Goal: Task Accomplishment & Management: Use online tool/utility

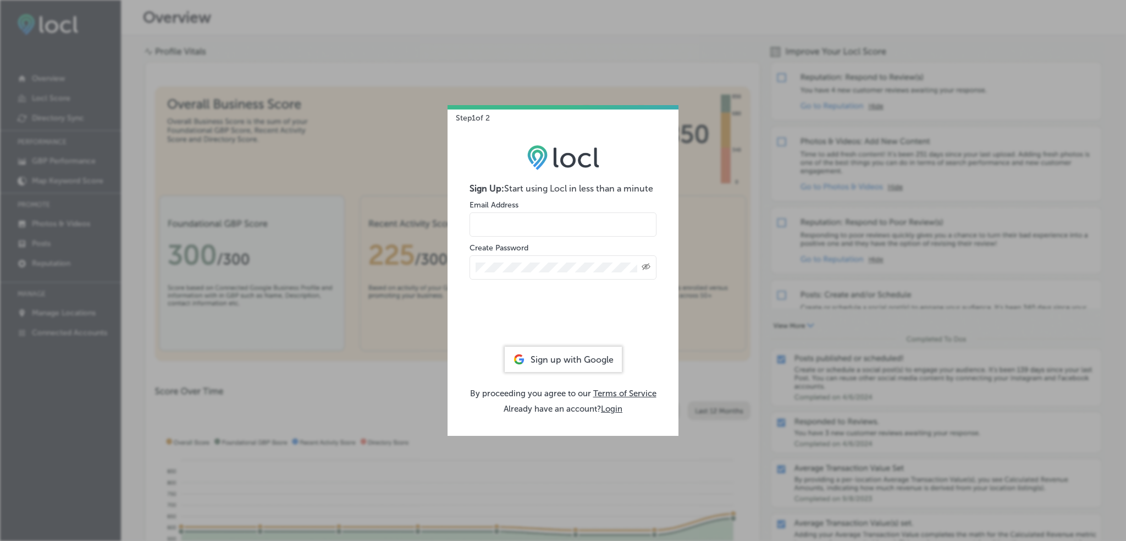
click at [566, 225] on input "email" at bounding box center [563, 224] width 187 height 24
click at [530, 359] on div "Sign up with Google" at bounding box center [563, 358] width 117 height 25
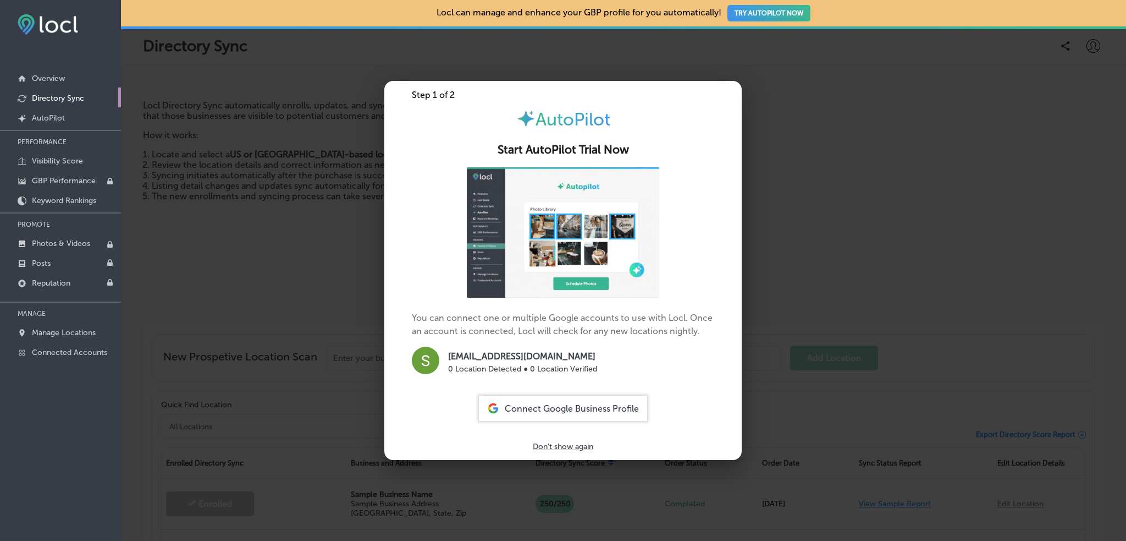
click at [552, 412] on span "Connect Google Business Profile" at bounding box center [572, 408] width 134 height 10
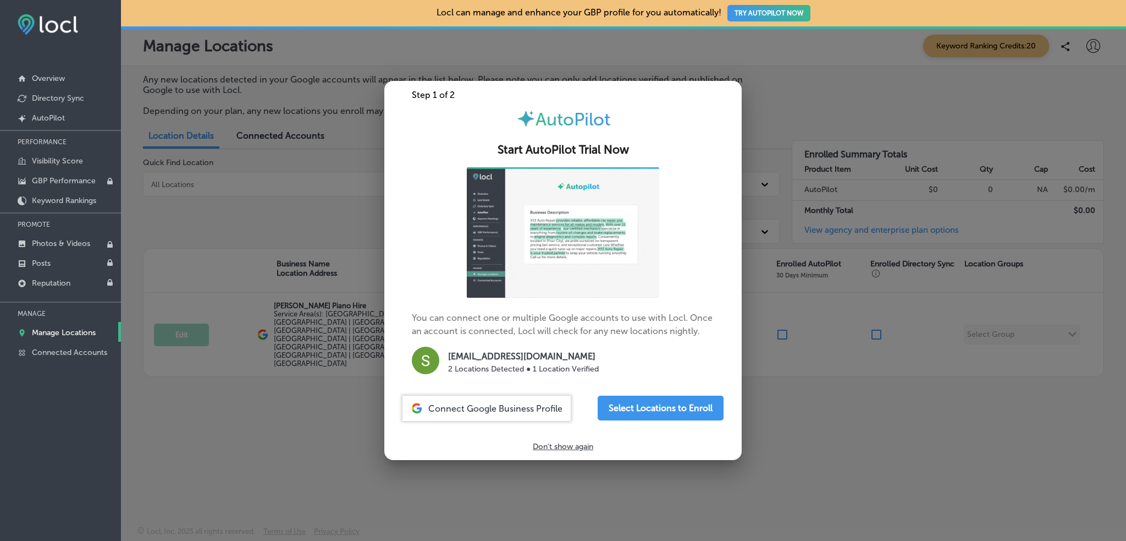
click at [569, 443] on p "Don't show again" at bounding box center [563, 446] width 60 height 9
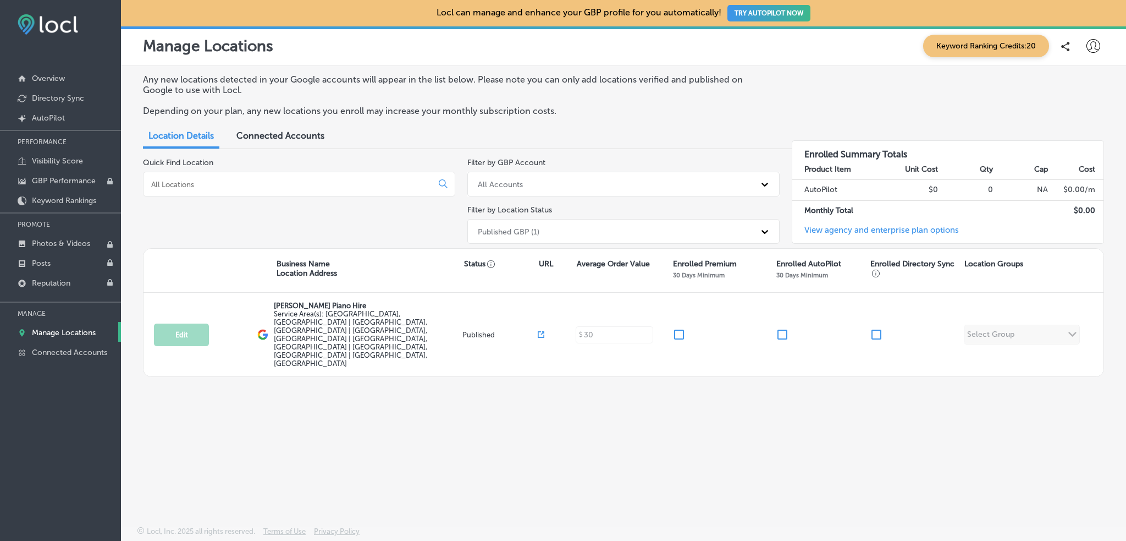
click at [780, 13] on button "TRY AUTOPILOT NOW" at bounding box center [768, 13] width 83 height 16
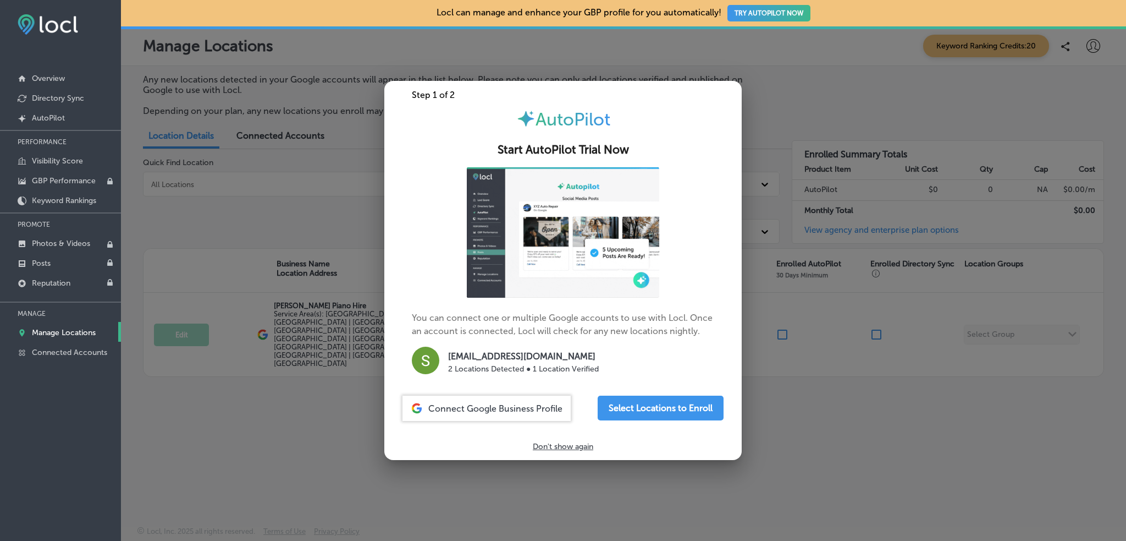
click at [779, 20] on button "TRY AUTOPILOT NOW" at bounding box center [768, 13] width 83 height 16
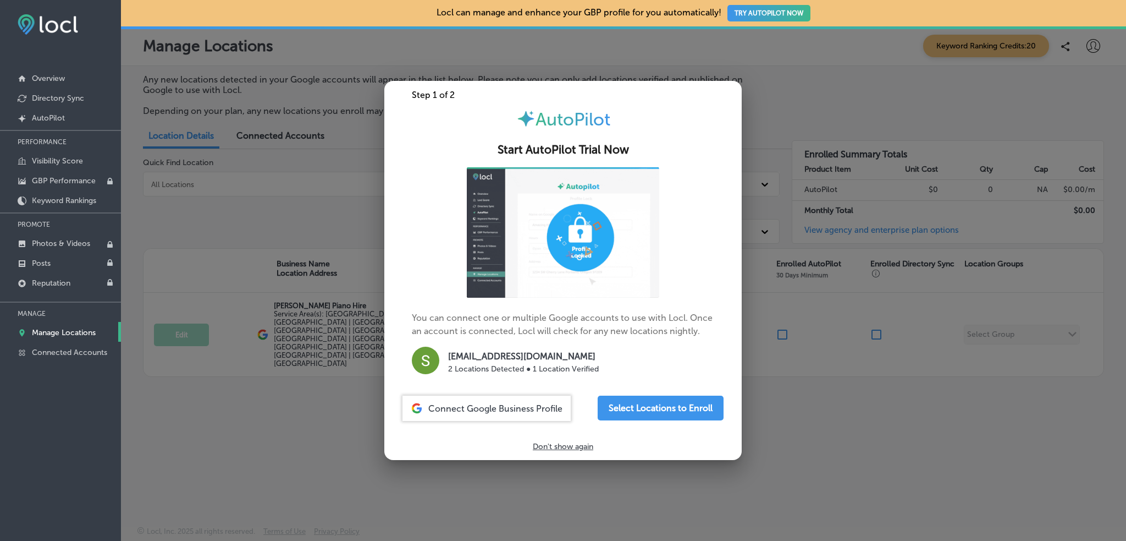
click at [534, 445] on p "Don't show again" at bounding box center [563, 446] width 60 height 9
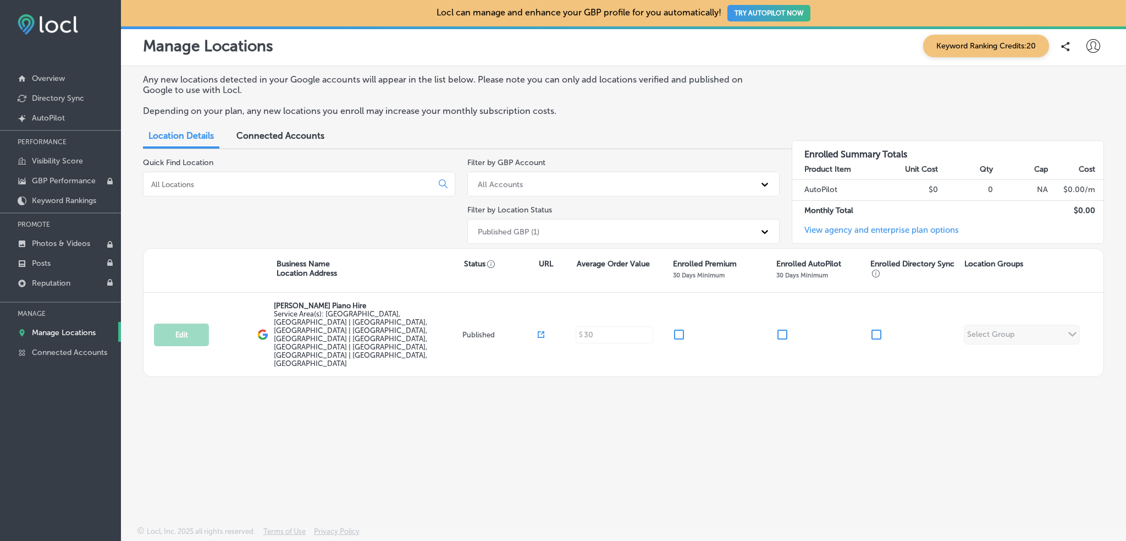
click at [958, 43] on span "Keyword Ranking Credits: 20" at bounding box center [986, 46] width 126 height 23
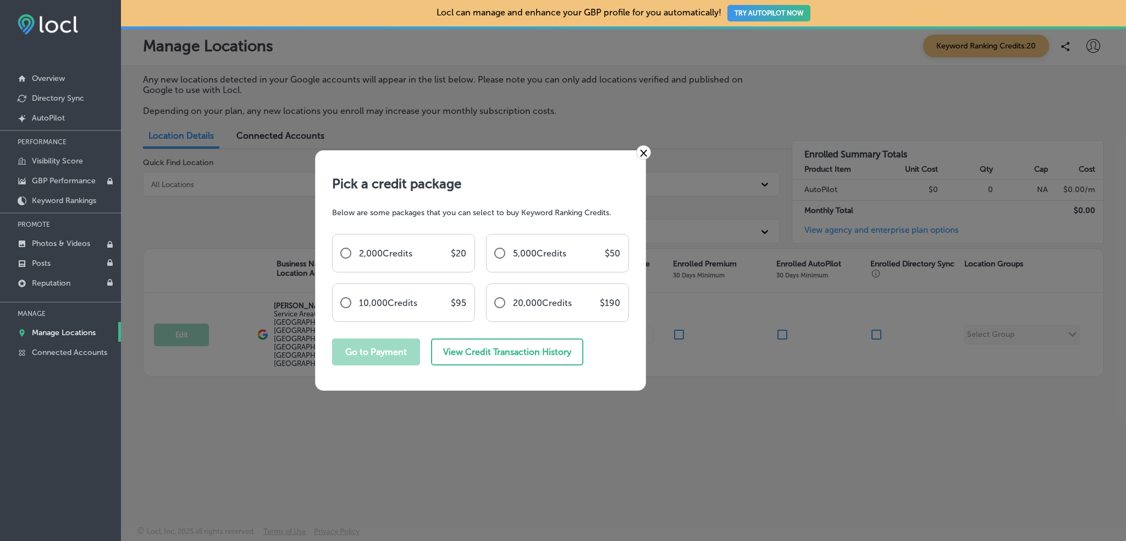
click at [642, 152] on link "×" at bounding box center [643, 152] width 15 height 14
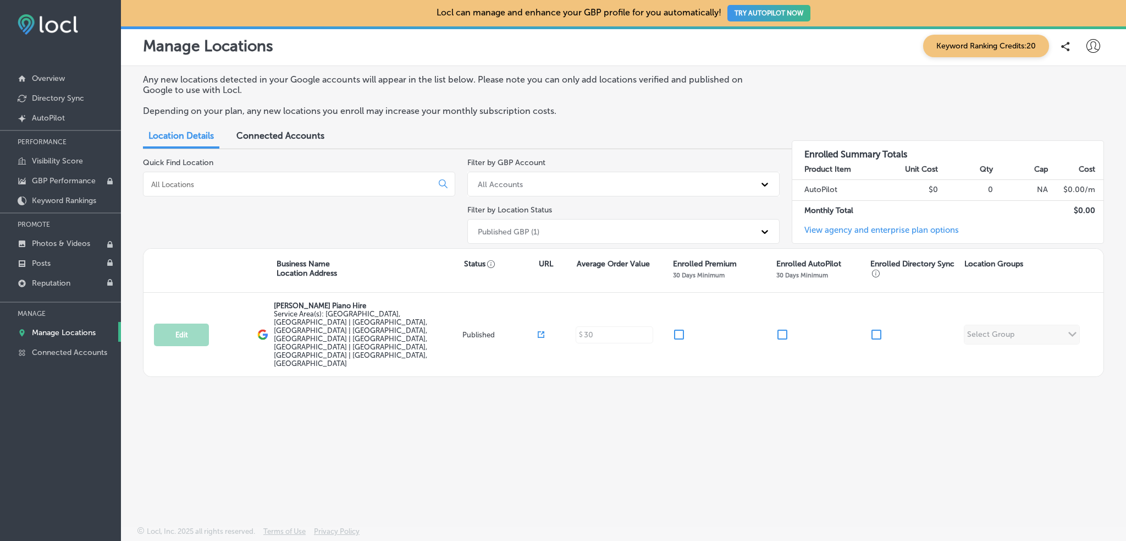
click at [745, 430] on div "Any new locations detected in your Google accounts will appear in the list belo…" at bounding box center [623, 270] width 1005 height 408
click at [762, 187] on icon at bounding box center [764, 184] width 11 height 11
click at [681, 229] on div "[EMAIL_ADDRESS][DOMAIN_NAME]" at bounding box center [623, 230] width 312 height 18
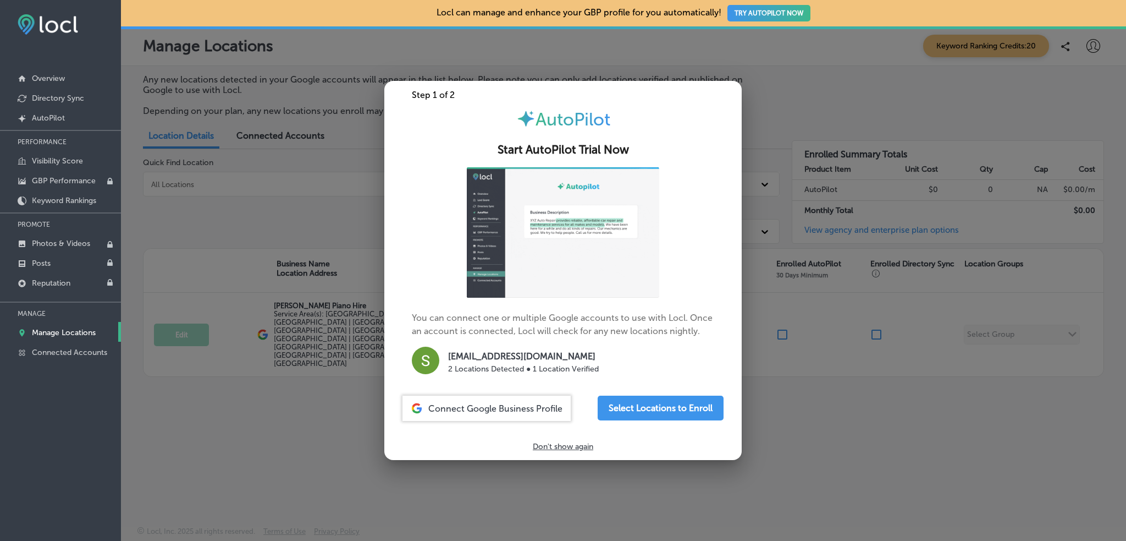
click at [670, 229] on div at bounding box center [563, 232] width 302 height 130
click at [559, 448] on p "Don't show again" at bounding box center [563, 446] width 60 height 9
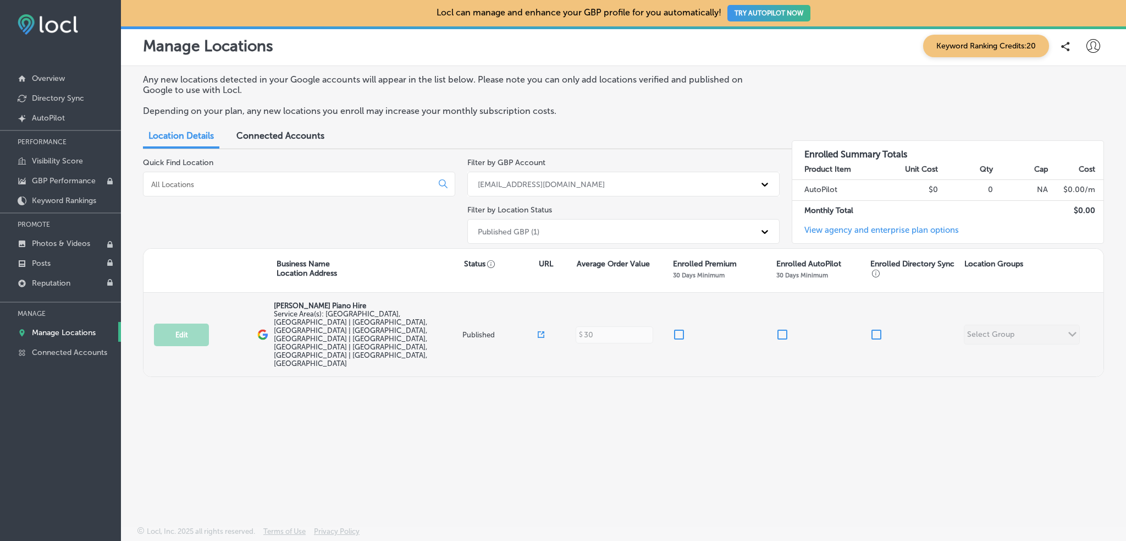
click at [981, 322] on div "Edit This location is not published yet. Schneider Piano Hire Service Area(s): …" at bounding box center [624, 335] width 960 height 84
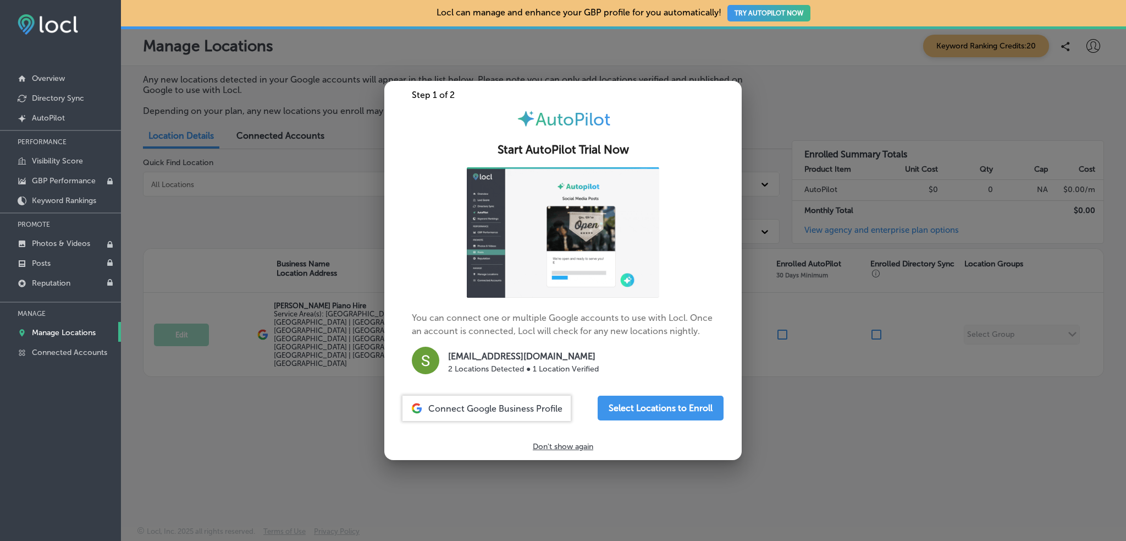
click at [552, 449] on p "Don't show again" at bounding box center [563, 446] width 60 height 9
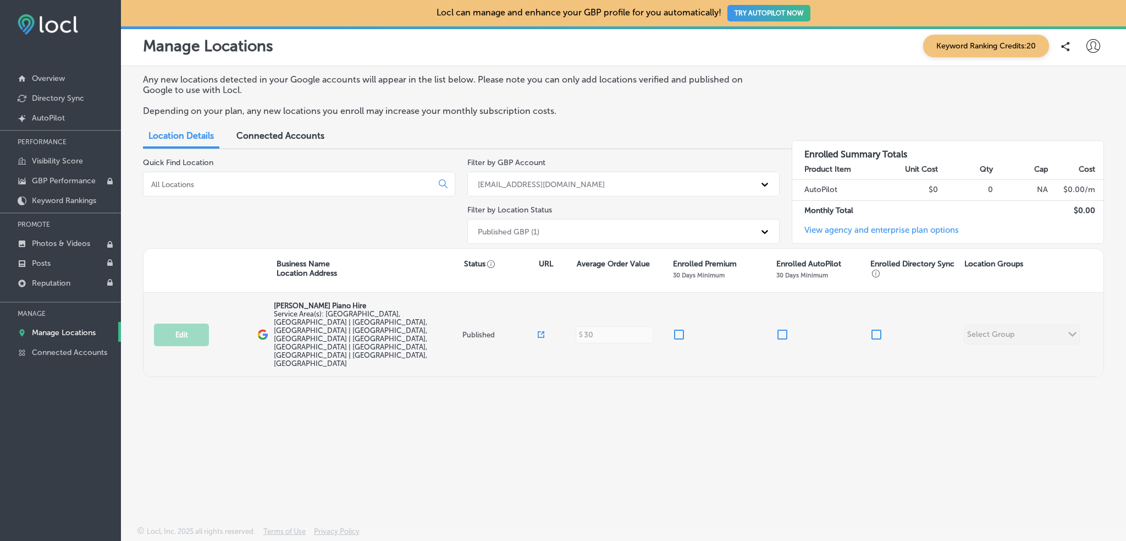
click at [392, 319] on span "Service Area(s): Sandton, South Africa | Alberton, South Africa | Randburg, Sou…" at bounding box center [350, 339] width 153 height 58
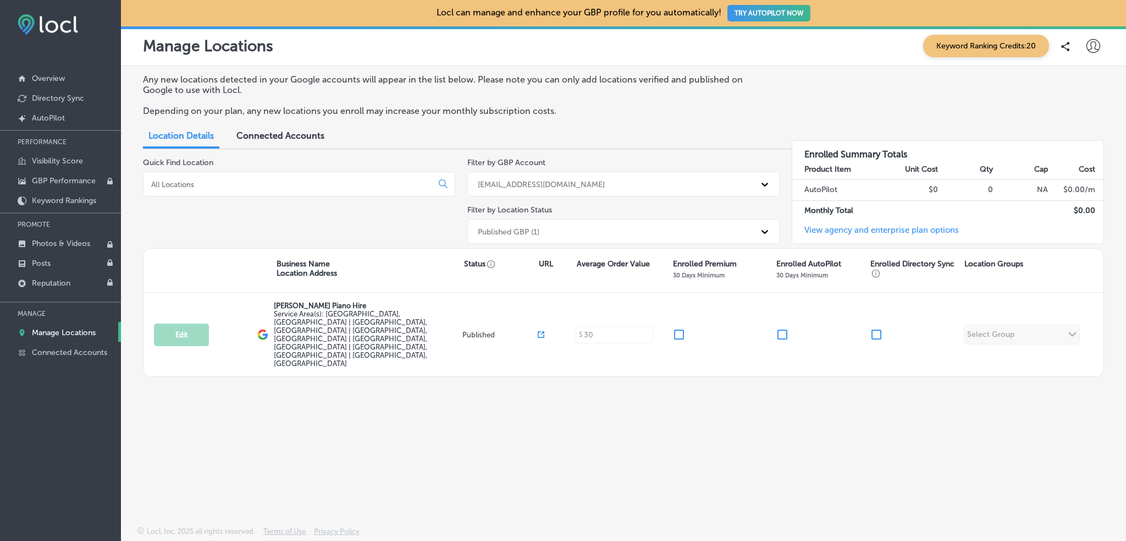
click at [298, 142] on div "Connected Accounts" at bounding box center [280, 137] width 104 height 24
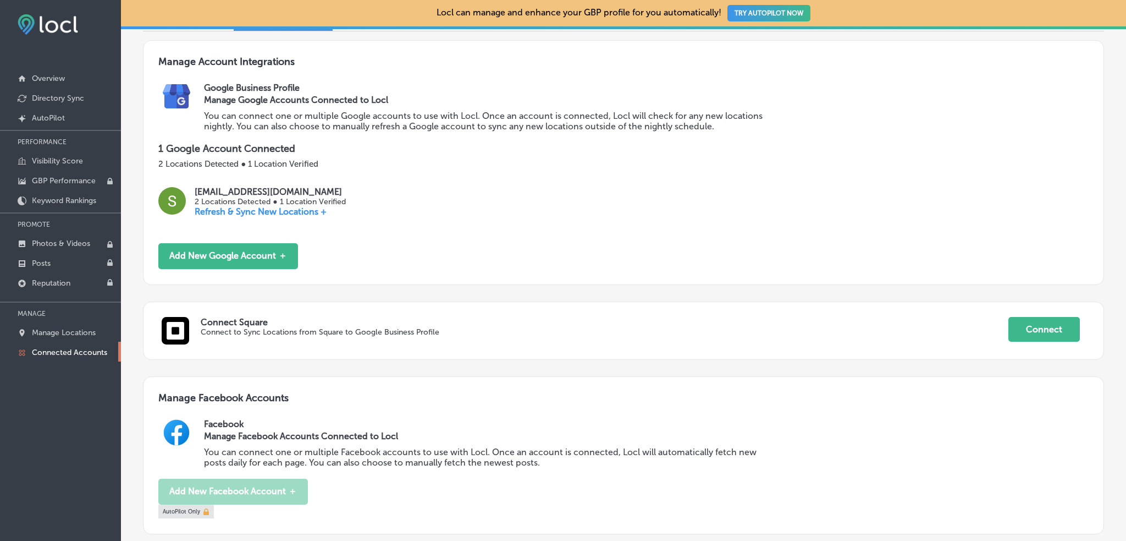
scroll to position [110, 0]
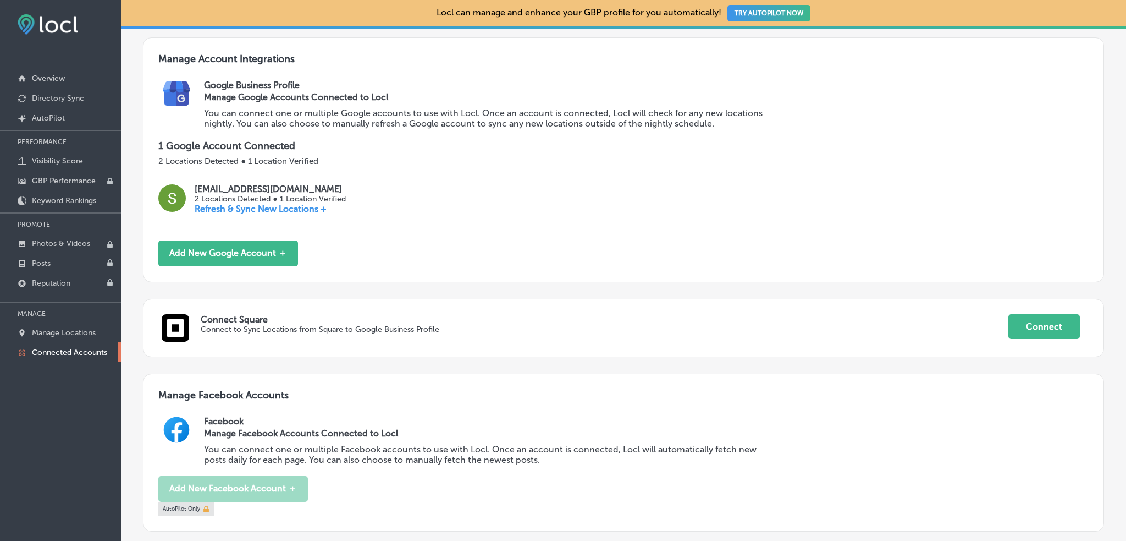
click at [261, 206] on p "Refresh & Sync New Locations +" at bounding box center [270, 208] width 151 height 10
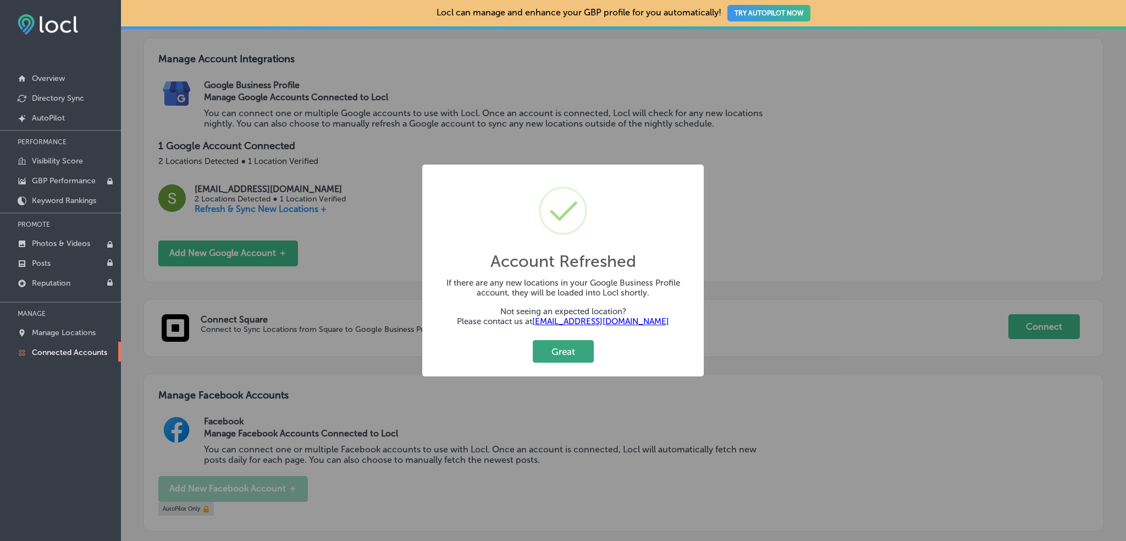
click at [567, 349] on button "Great" at bounding box center [563, 351] width 61 height 23
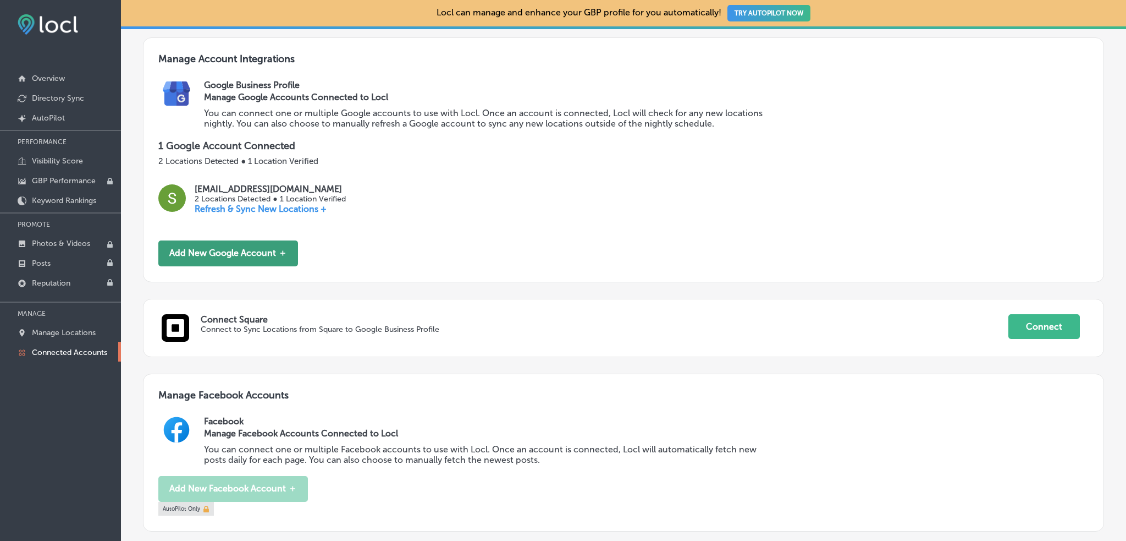
click at [219, 262] on button "Add New Google Account ＋" at bounding box center [228, 253] width 140 height 26
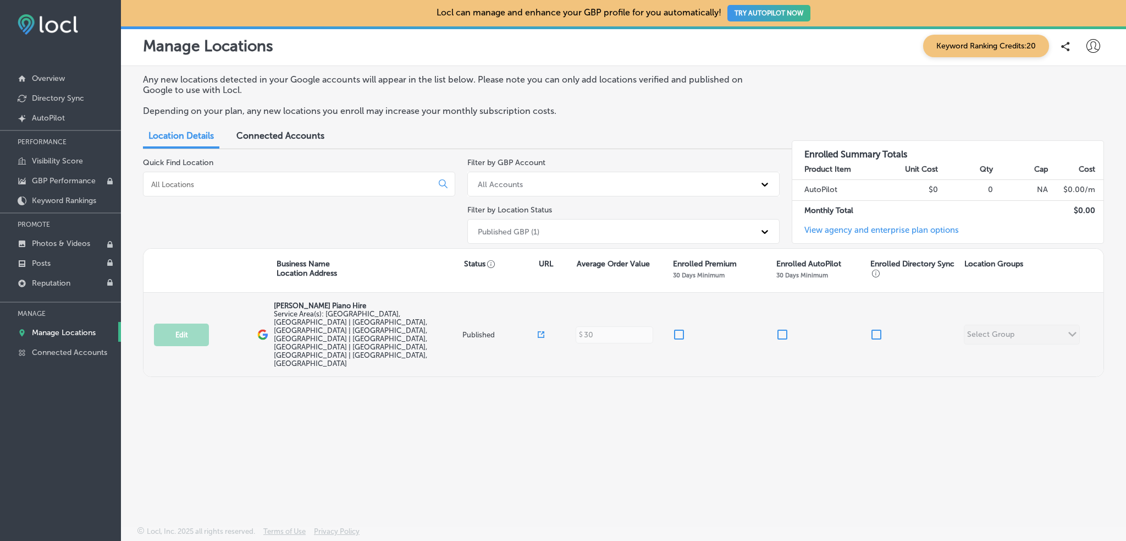
click at [395, 322] on span "Service Area(s): [GEOGRAPHIC_DATA], [GEOGRAPHIC_DATA] | [GEOGRAPHIC_DATA], [GEO…" at bounding box center [350, 339] width 153 height 58
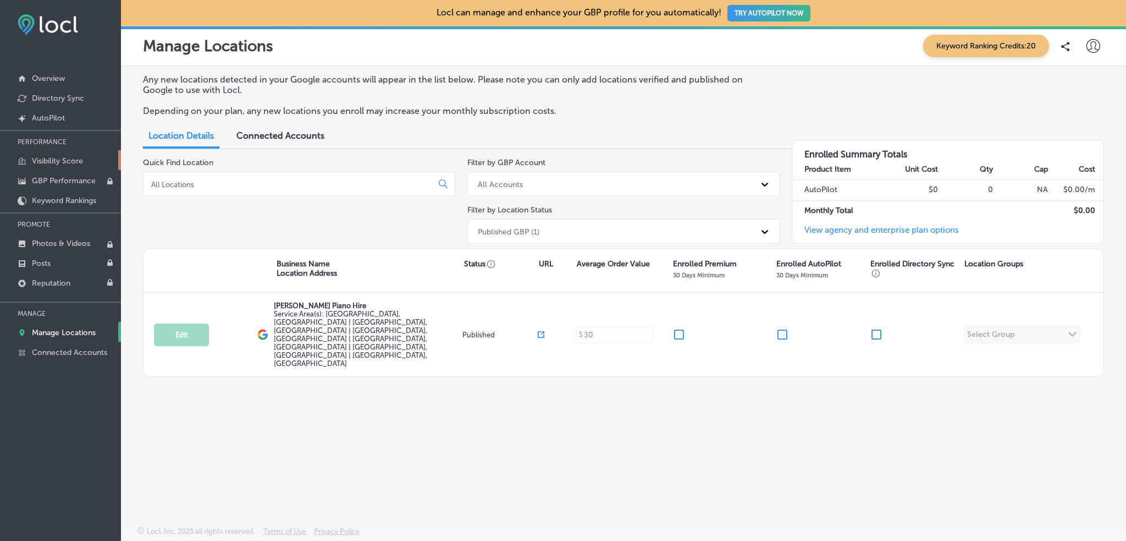
click at [46, 162] on p "Visibility Score" at bounding box center [57, 160] width 51 height 9
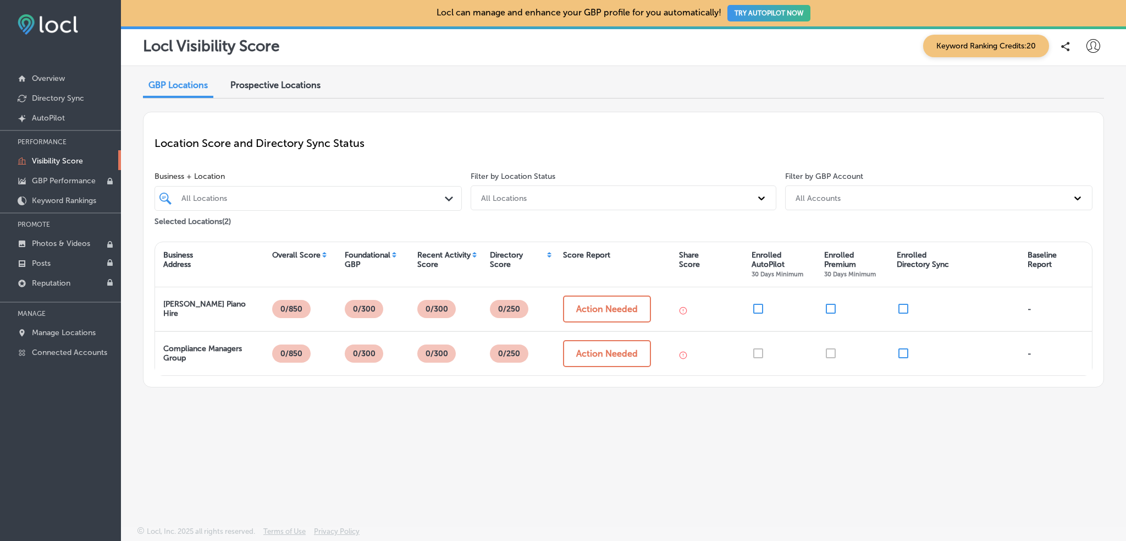
click at [484, 414] on div "GBP Locations Prospective Locations Location Score and Directory Sync Status Bu…" at bounding box center [623, 270] width 1005 height 408
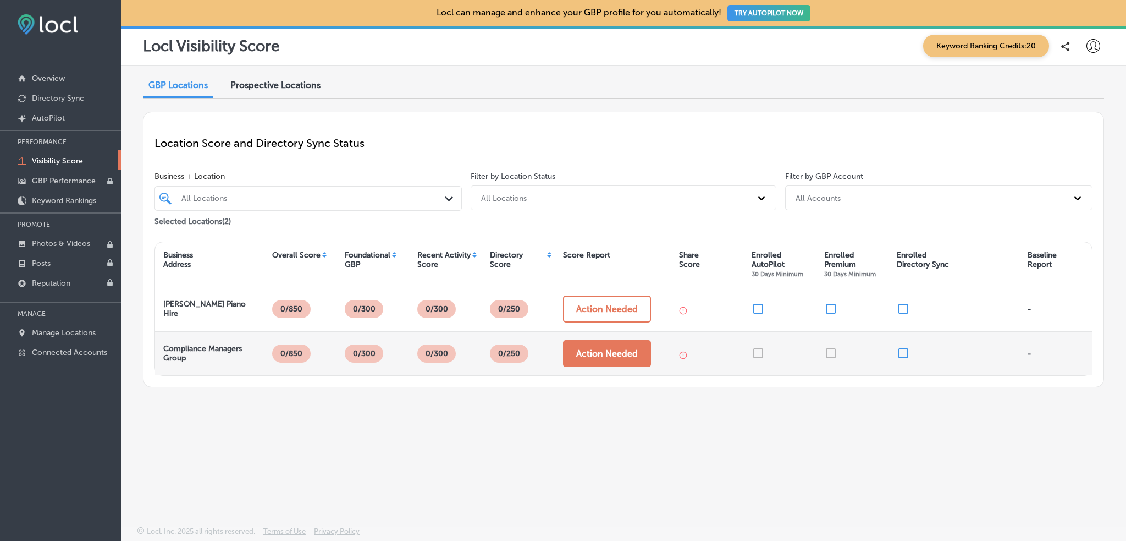
click at [600, 351] on button "Action Needed" at bounding box center [607, 353] width 88 height 27
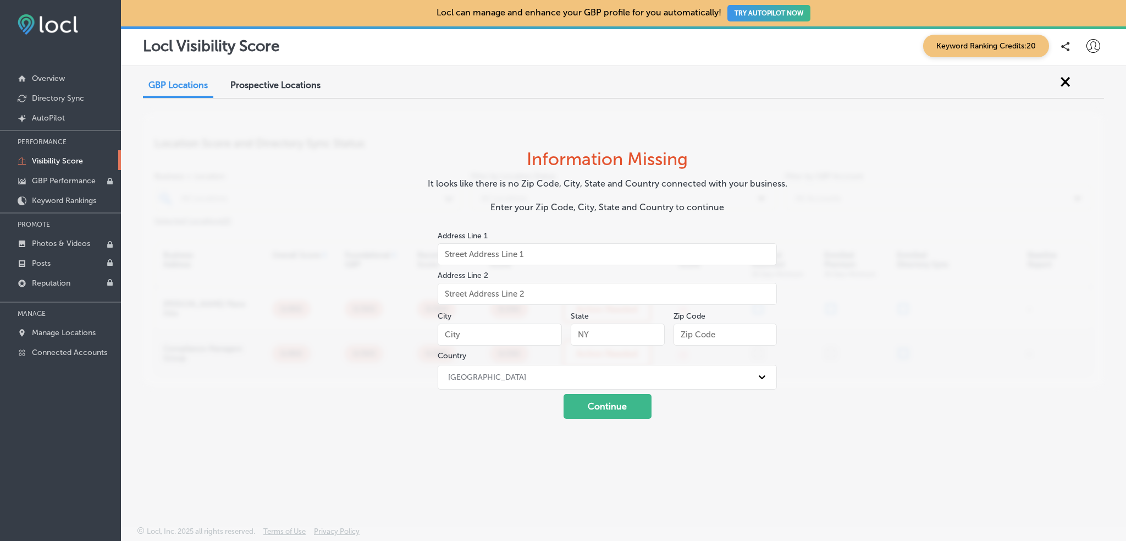
click at [1068, 82] on span "×" at bounding box center [1065, 81] width 10 height 20
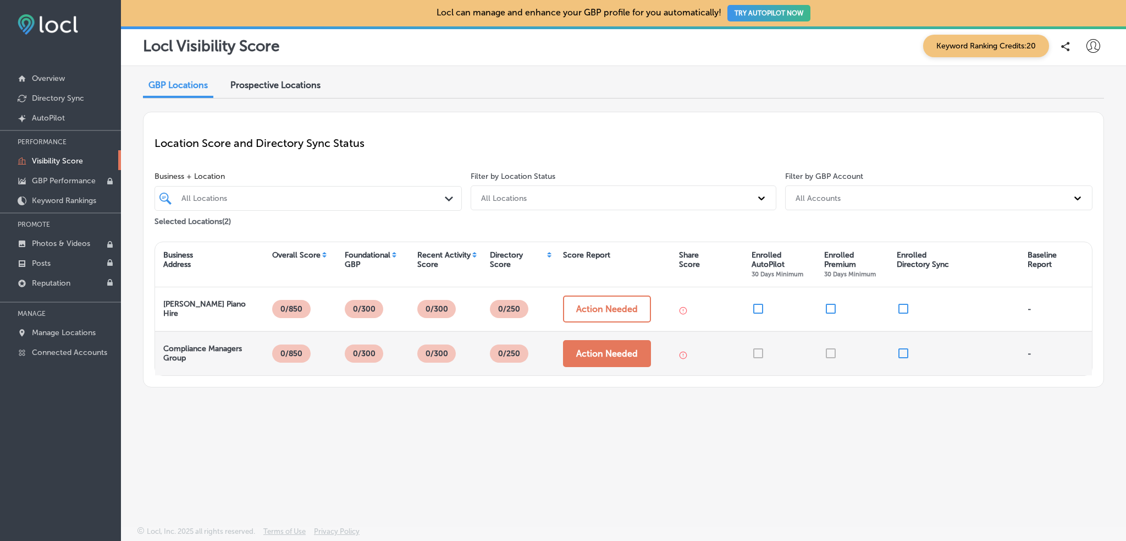
click at [591, 352] on button "Action Needed" at bounding box center [607, 353] width 88 height 27
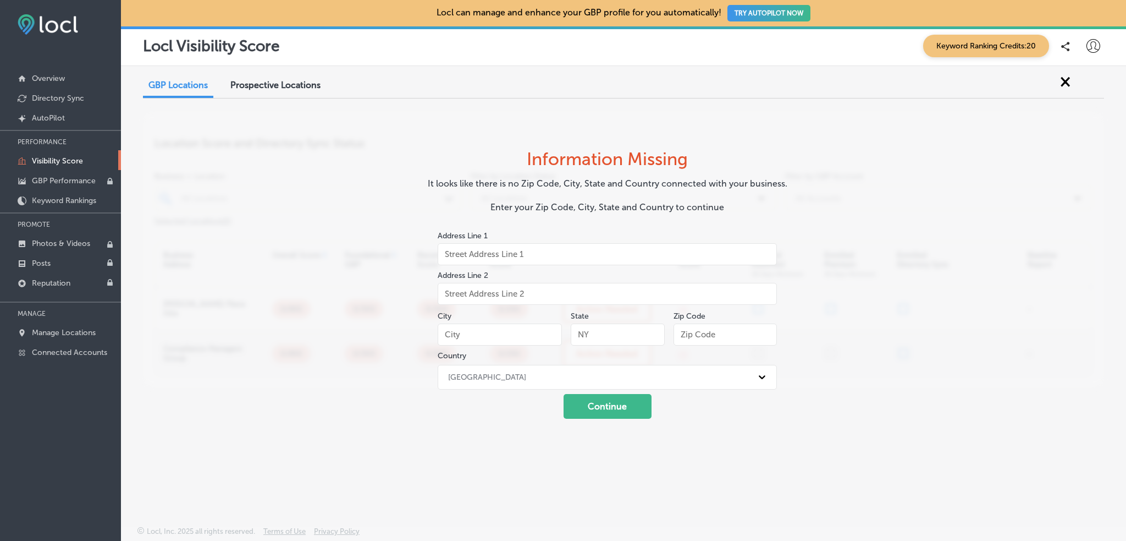
click at [455, 256] on input "text" at bounding box center [607, 254] width 339 height 22
type input "1"
type input "COLDBATH SQUARE"
type input "LONDON"
type input "EC1R 5HL"
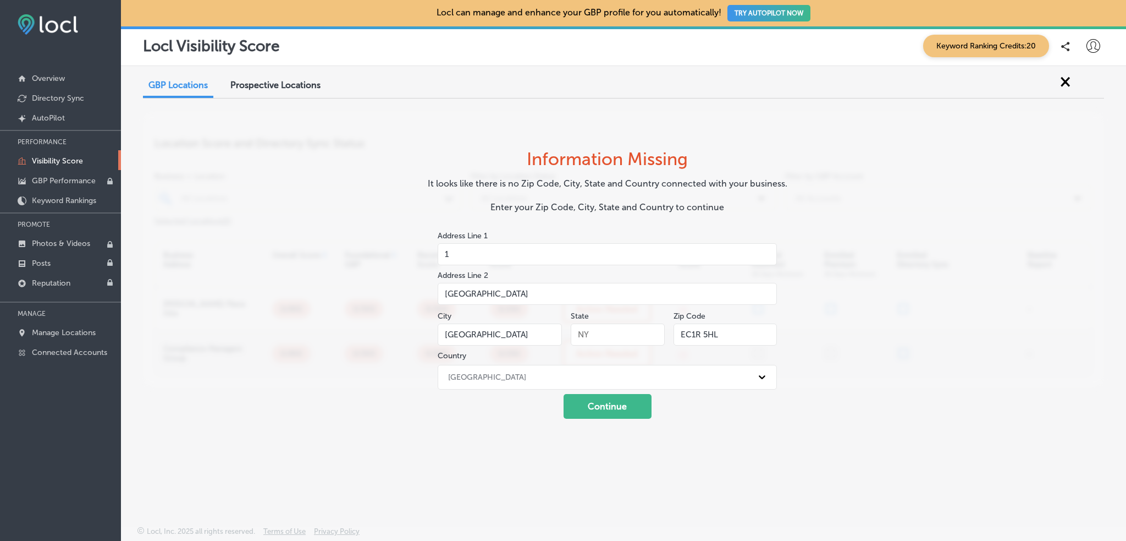
click at [377, 353] on div "GBP Locations Prospective Locations Location Score and Directory Sync Status Bu…" at bounding box center [623, 270] width 1005 height 408
click at [576, 333] on input "text" at bounding box center [617, 334] width 93 height 22
click at [571, 378] on div "United States" at bounding box center [598, 377] width 310 height 18
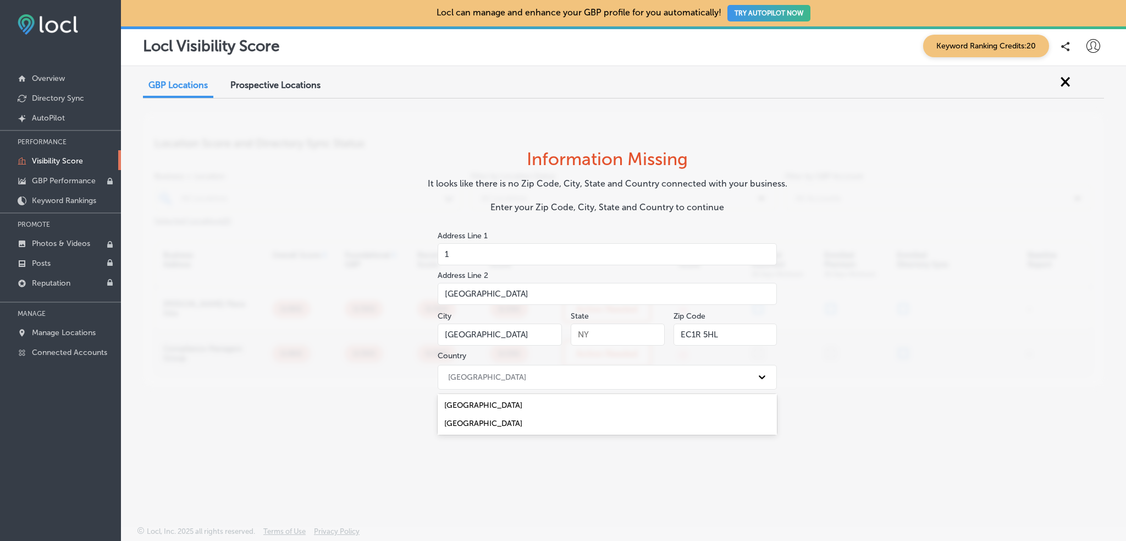
click at [385, 394] on div "Information Missing It looks like there is no Zip Code, City, State and Country…" at bounding box center [607, 283] width 450 height 296
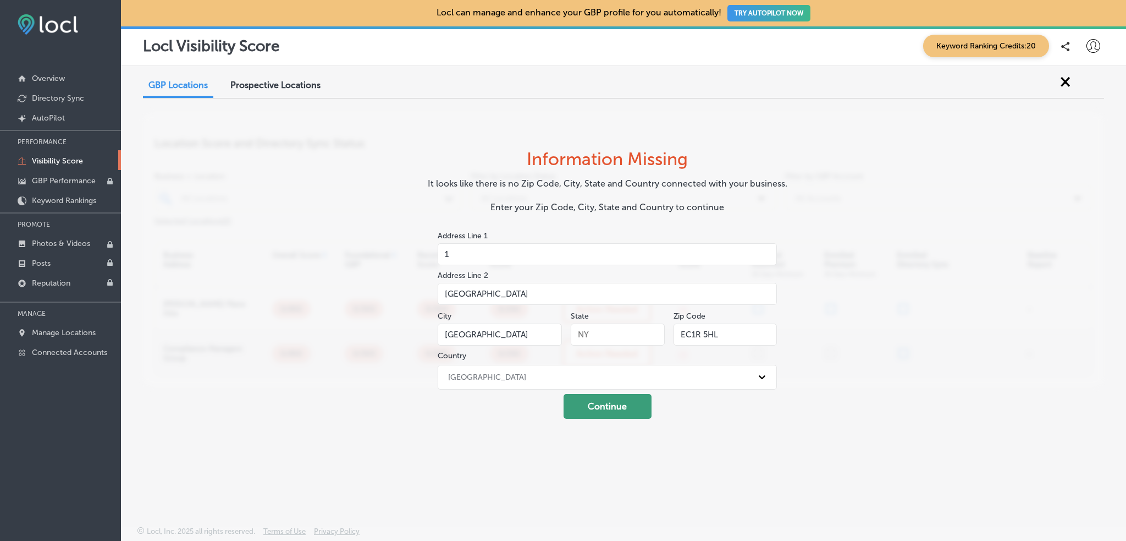
click at [587, 406] on button "Continue" at bounding box center [608, 406] width 88 height 25
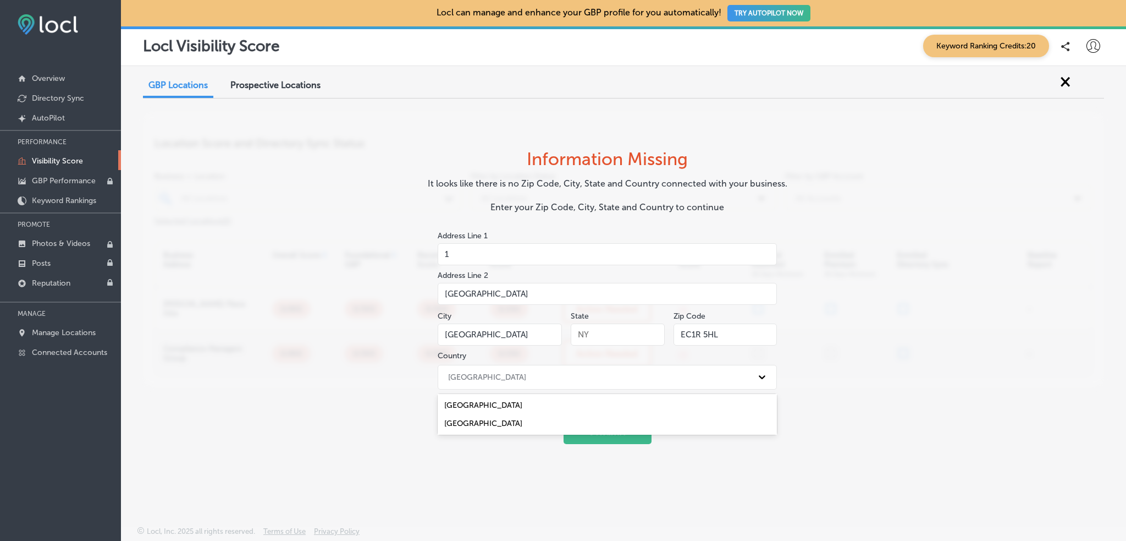
click at [541, 380] on div "United States" at bounding box center [598, 377] width 310 height 18
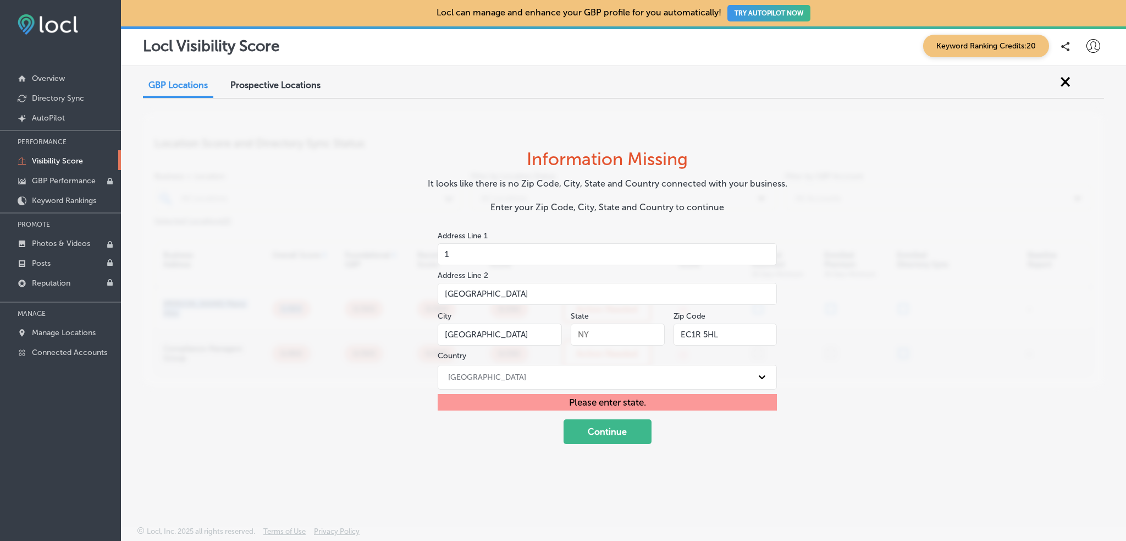
click at [306, 284] on div "GBP Locations Prospective Locations Location Score and Directory Sync Status Bu…" at bounding box center [623, 270] width 1005 height 408
click at [341, 272] on div "GBP Locations Prospective Locations Location Score and Directory Sync Status Bu…" at bounding box center [623, 270] width 1005 height 408
click at [67, 179] on p "GBP Performance" at bounding box center [64, 180] width 64 height 9
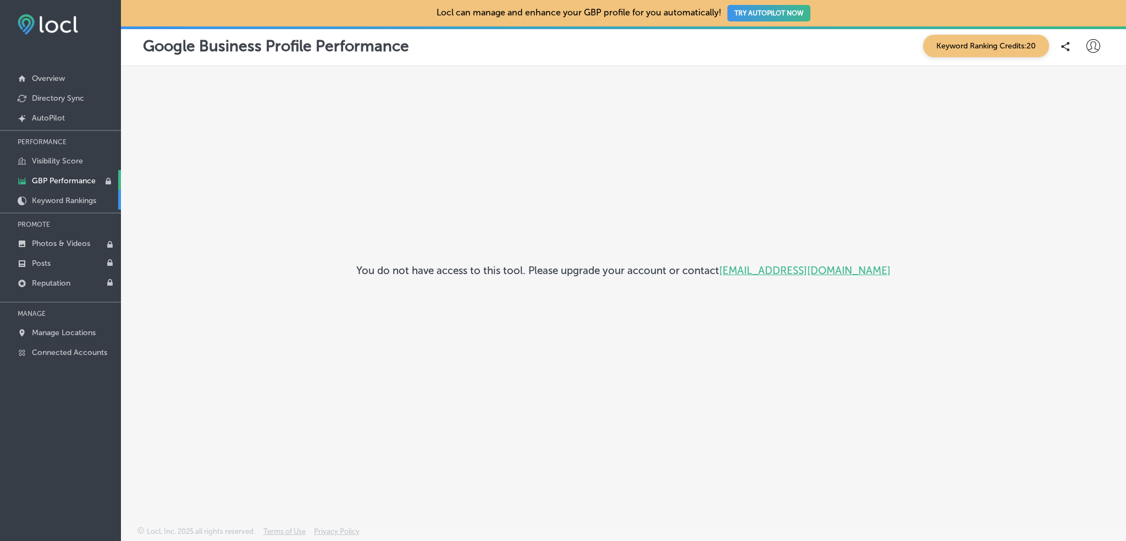
click at [61, 197] on p "Keyword Rankings" at bounding box center [64, 200] width 64 height 9
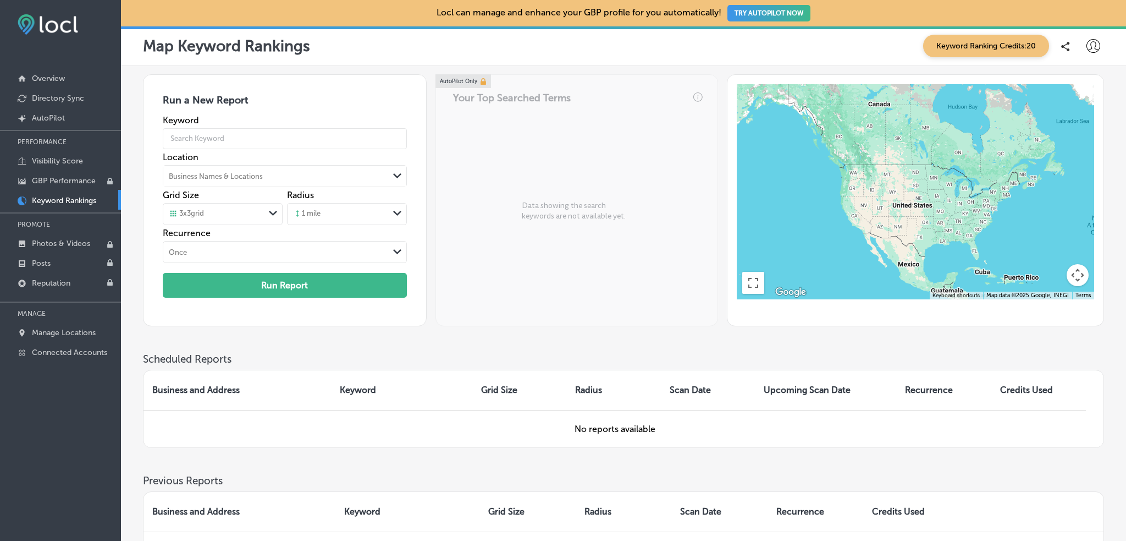
click at [240, 250] on div "Once" at bounding box center [275, 252] width 225 height 12
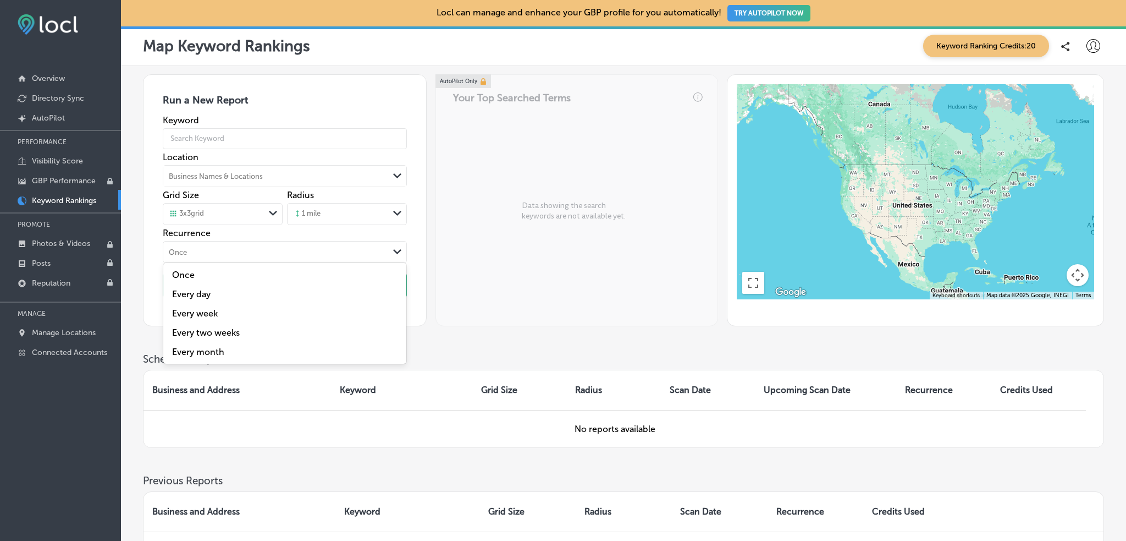
click at [240, 250] on div "Once" at bounding box center [275, 252] width 225 height 12
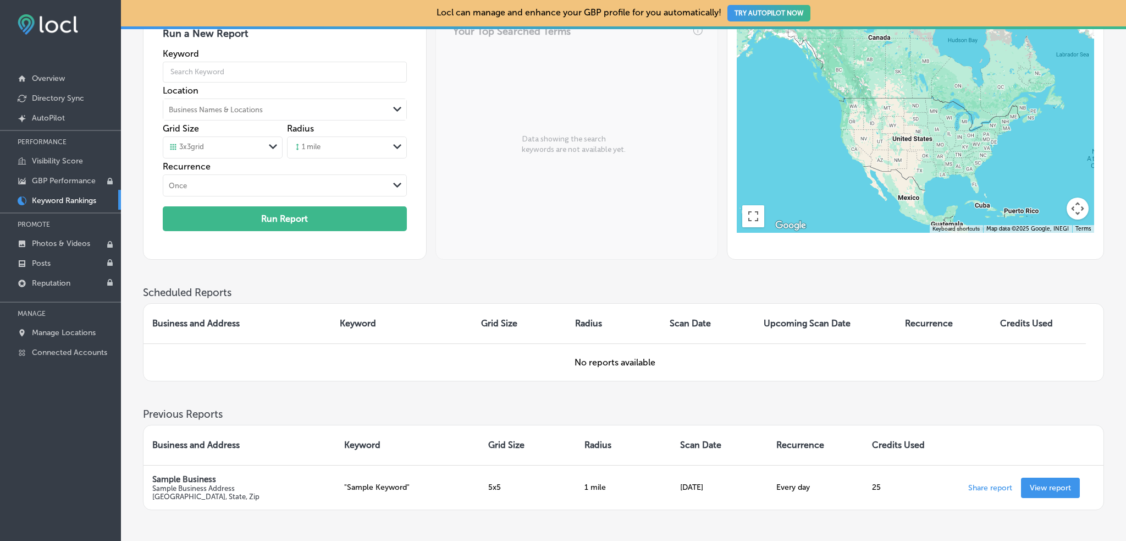
scroll to position [64, 0]
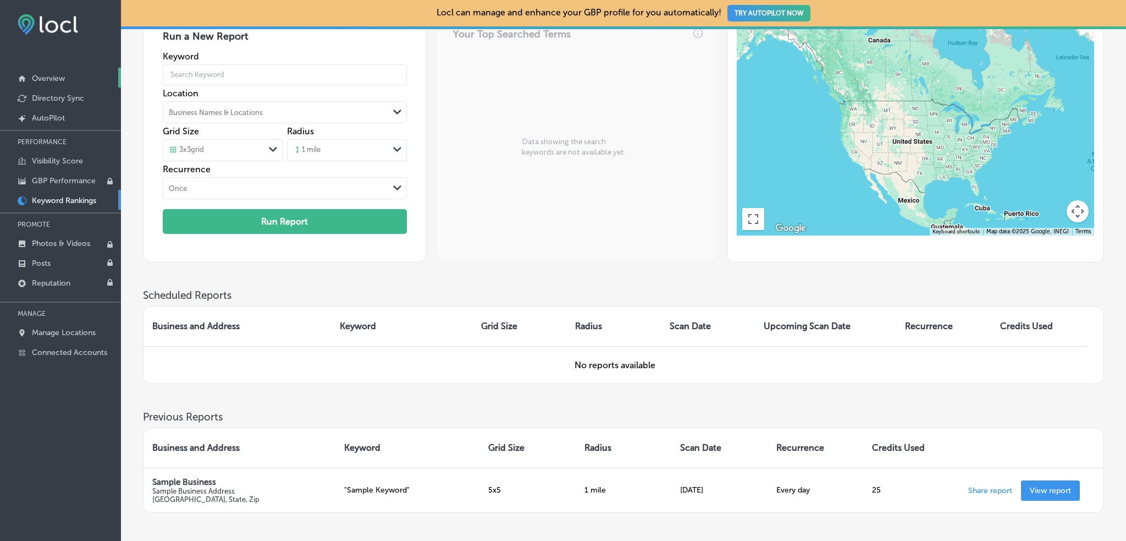
click at [40, 74] on p "Overview" at bounding box center [48, 78] width 33 height 9
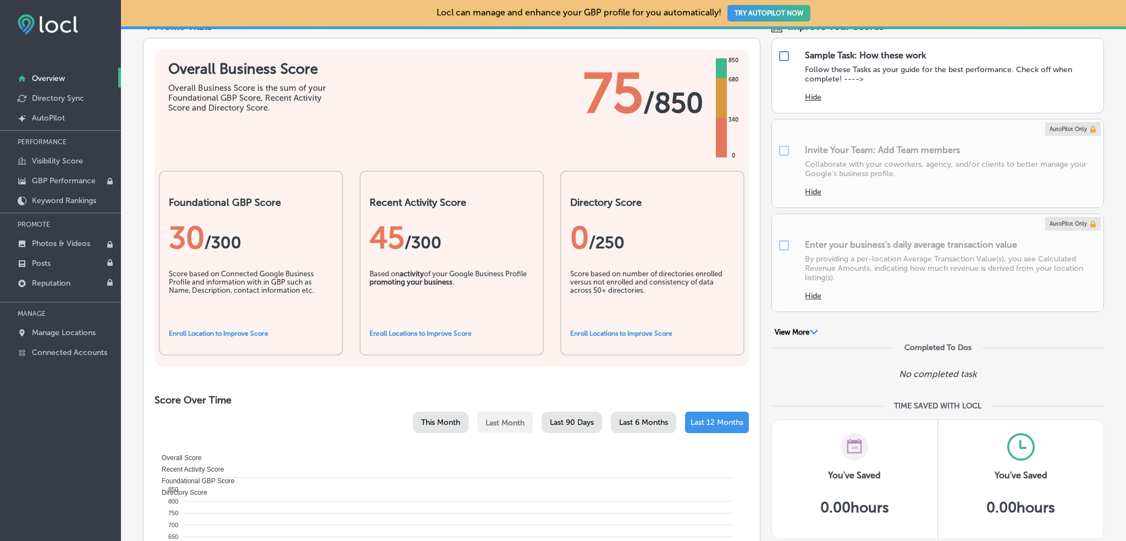
scroll to position [147, 0]
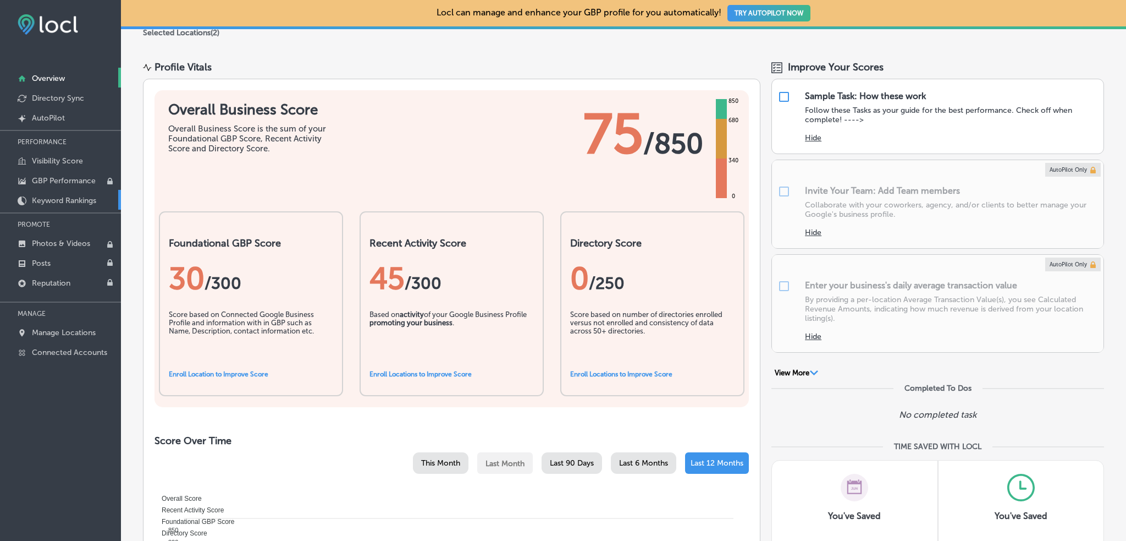
click at [36, 197] on p "Keyword Rankings" at bounding box center [64, 200] width 64 height 9
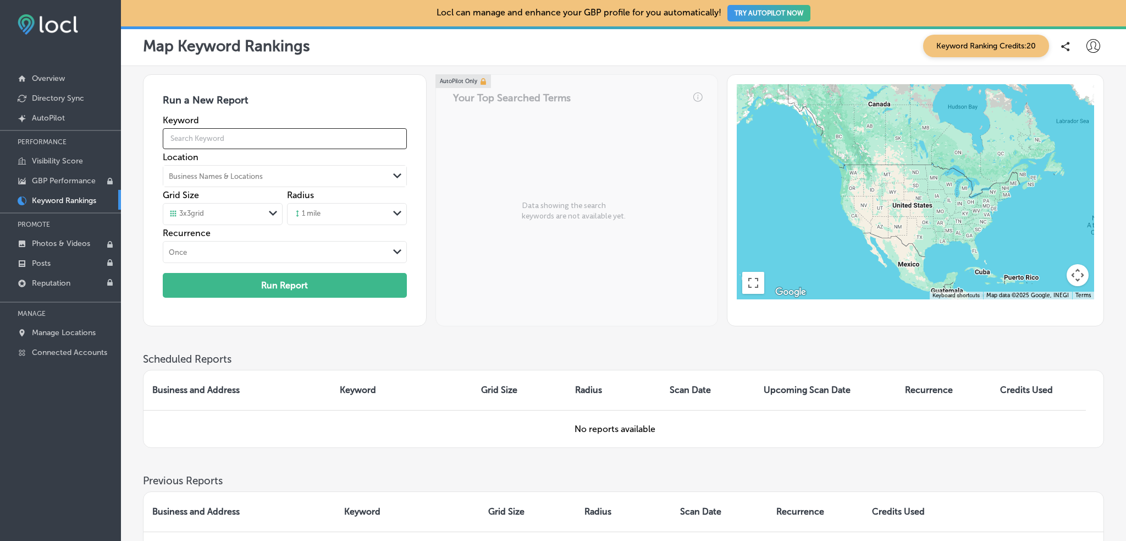
click at [184, 135] on input "text" at bounding box center [285, 138] width 244 height 31
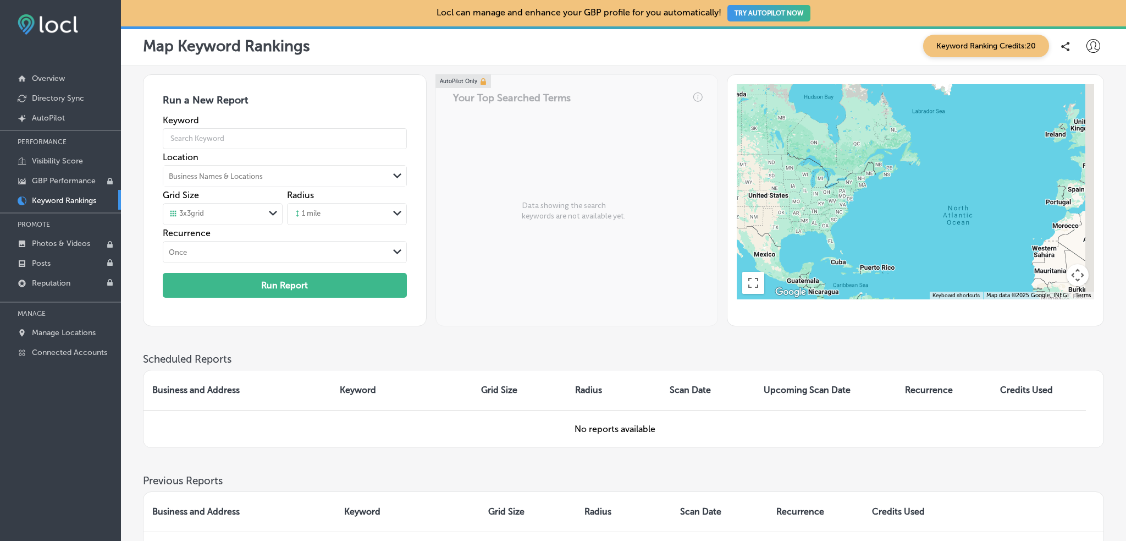
drag, startPoint x: 969, startPoint y: 207, endPoint x: 754, endPoint y: 191, distance: 216.2
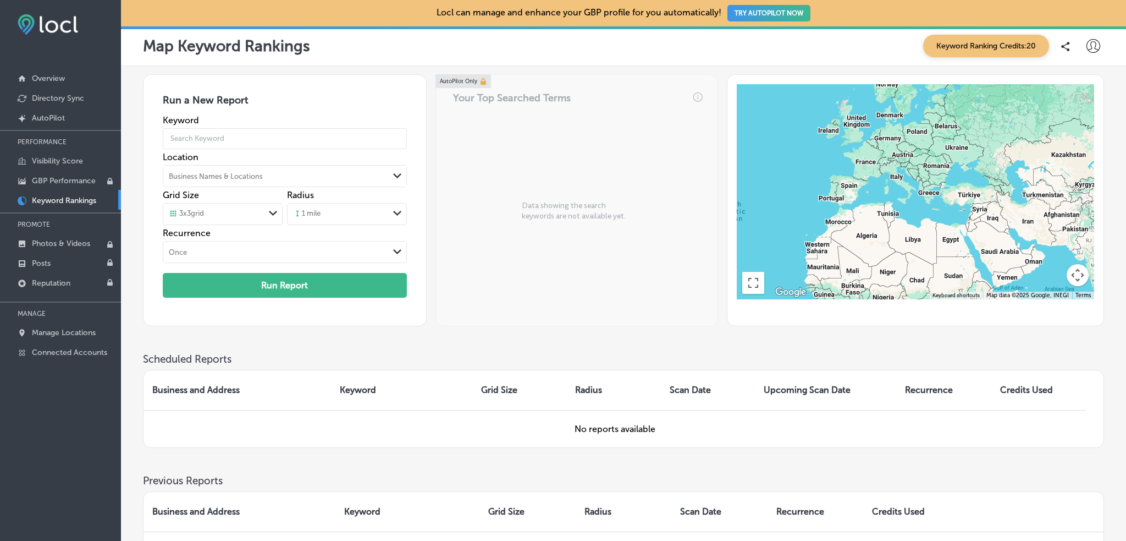
drag, startPoint x: 956, startPoint y: 190, endPoint x: 923, endPoint y: 191, distance: 33.0
click at [924, 192] on div at bounding box center [915, 191] width 357 height 214
click at [831, 130] on div at bounding box center [915, 191] width 357 height 214
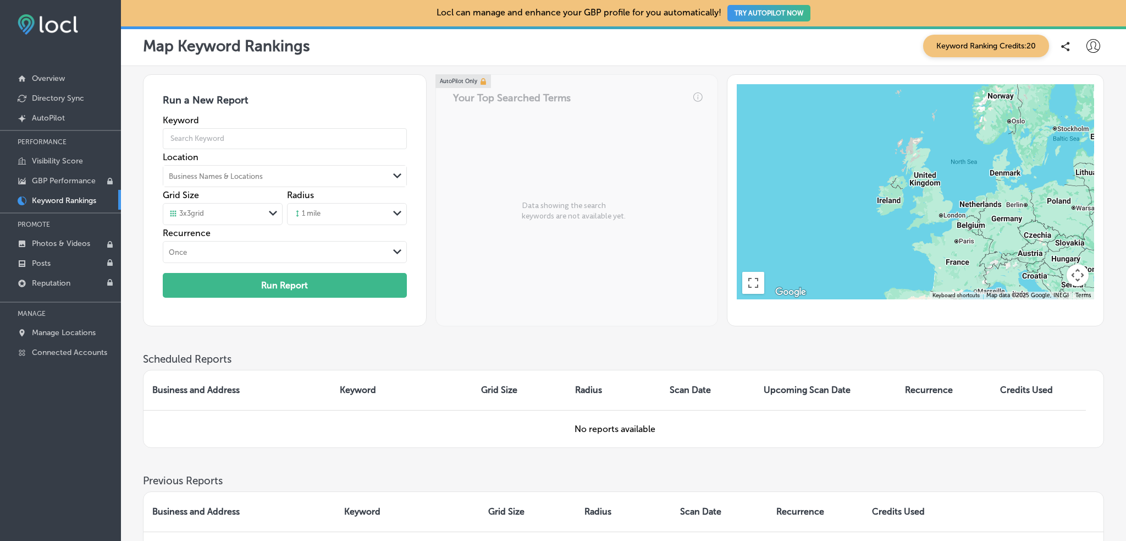
drag, startPoint x: 836, startPoint y: 146, endPoint x: 895, endPoint y: 215, distance: 90.9
click at [895, 216] on div at bounding box center [915, 191] width 357 height 214
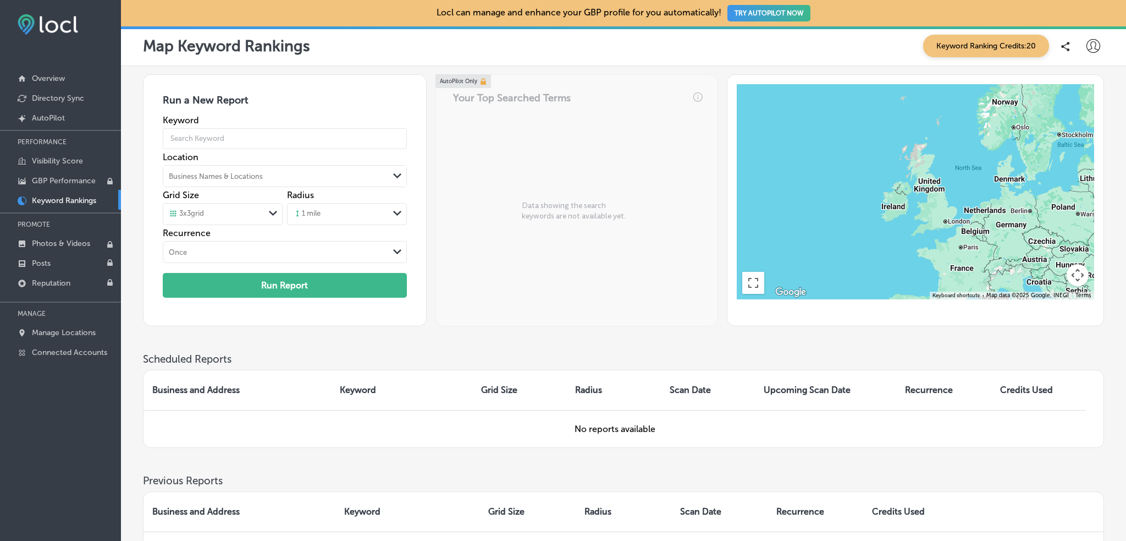
click at [895, 207] on div at bounding box center [915, 191] width 357 height 214
click at [895, 206] on div at bounding box center [915, 191] width 357 height 214
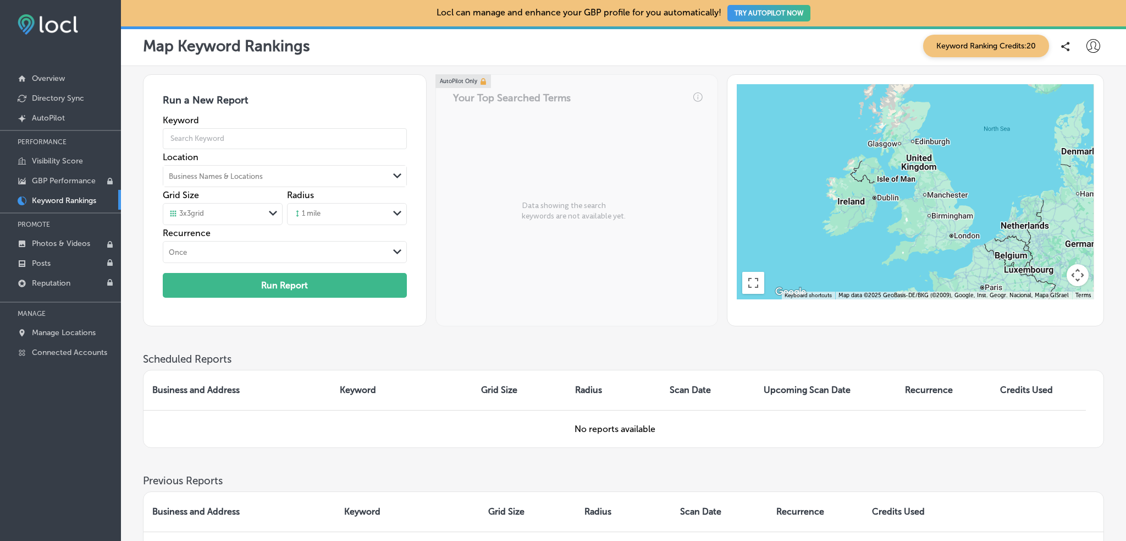
drag, startPoint x: 979, startPoint y: 196, endPoint x: 925, endPoint y: 195, distance: 53.9
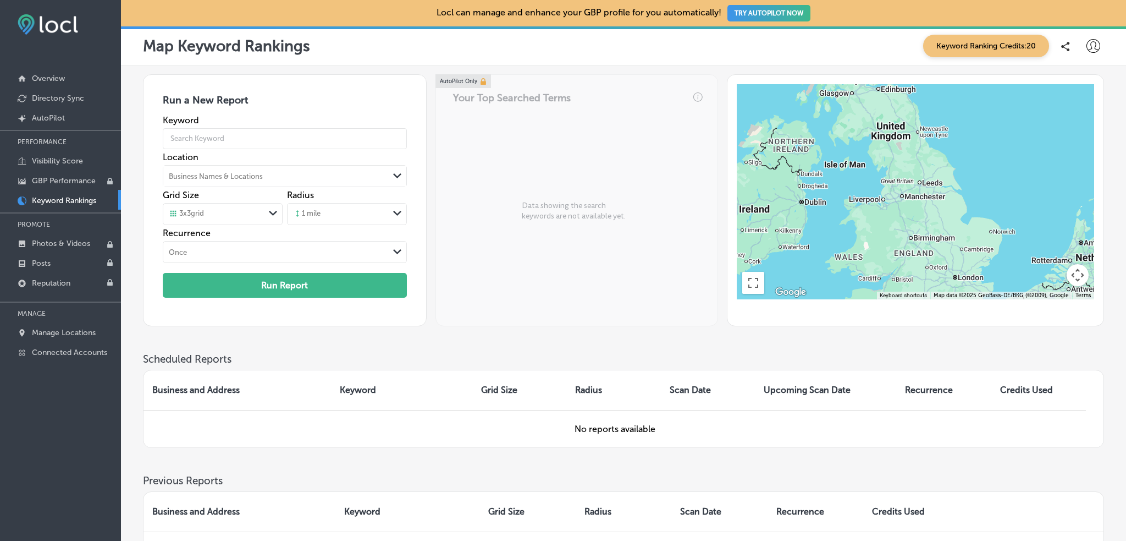
drag, startPoint x: 925, startPoint y: 194, endPoint x: 939, endPoint y: 158, distance: 37.8
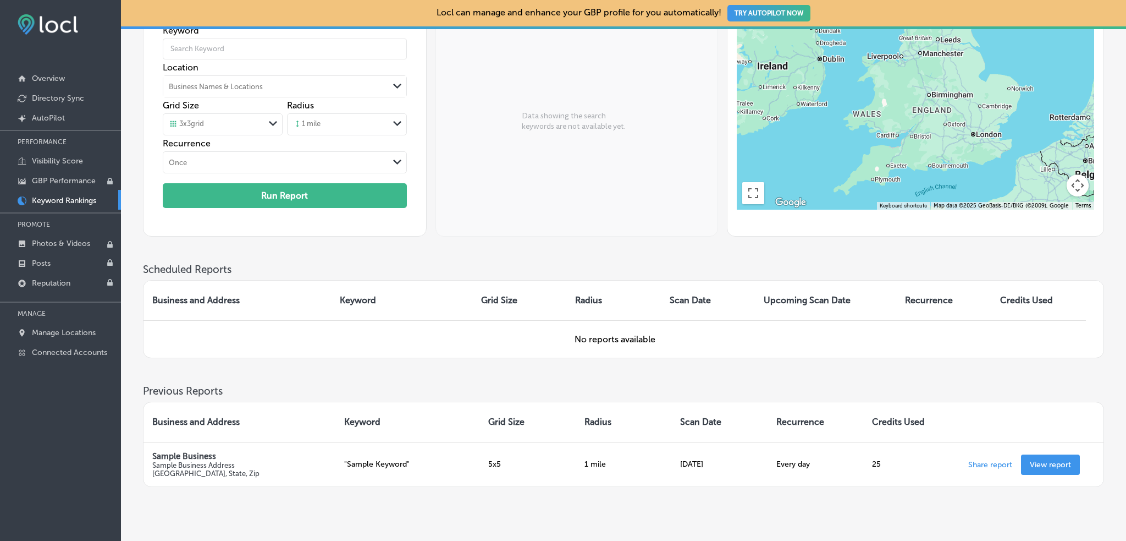
scroll to position [110, 0]
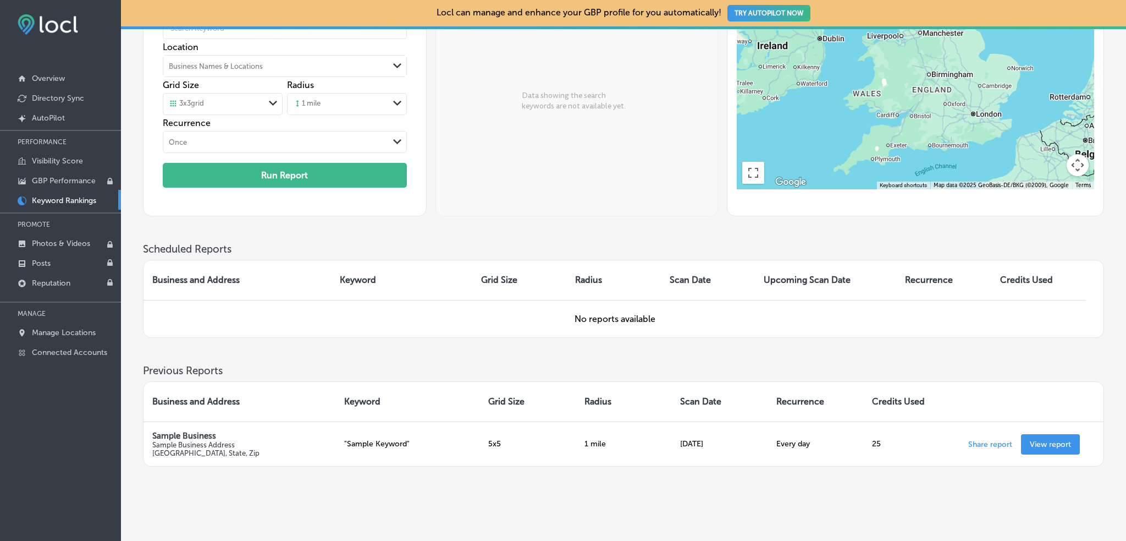
click at [618, 167] on div "AutoPilot Only Your Top Searched Terms Data showing the search keywords are not…" at bounding box center [576, 90] width 283 height 252
click at [41, 160] on p "Visibility Score" at bounding box center [57, 160] width 51 height 9
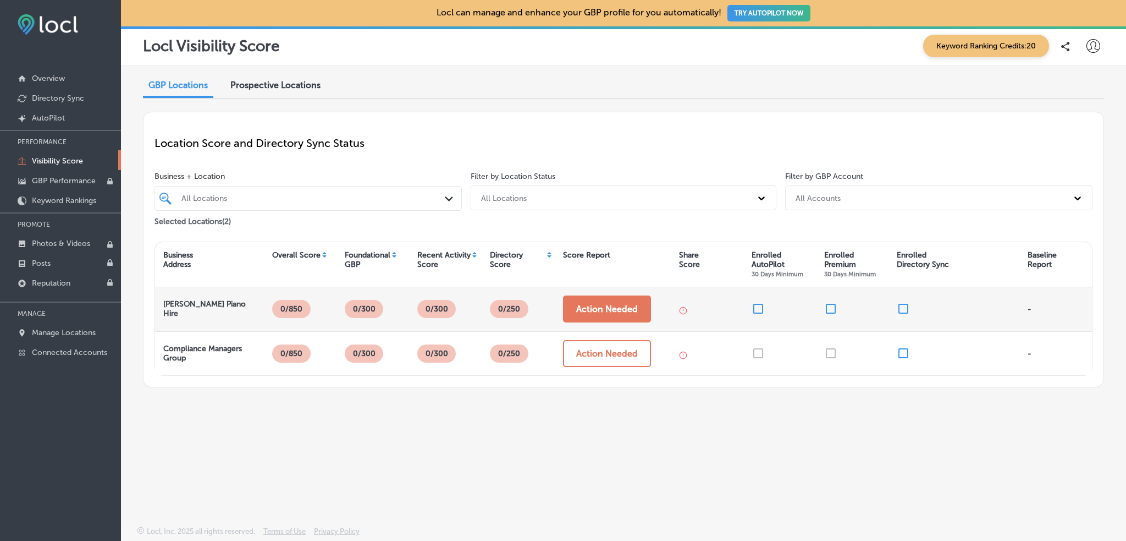
click at [605, 310] on button "Action Needed" at bounding box center [607, 308] width 88 height 27
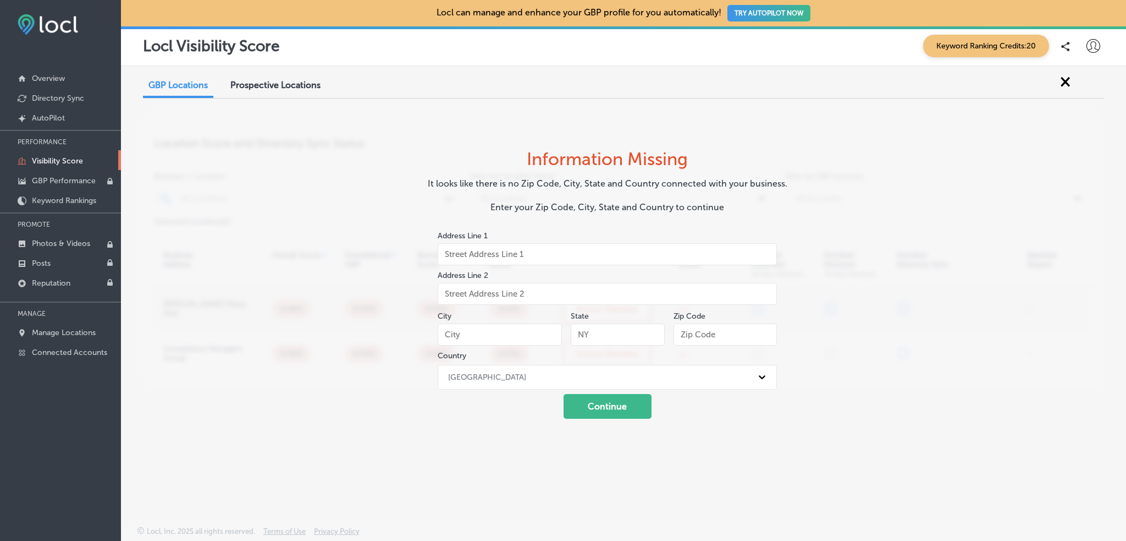
click at [622, 377] on div "United States" at bounding box center [598, 377] width 310 height 18
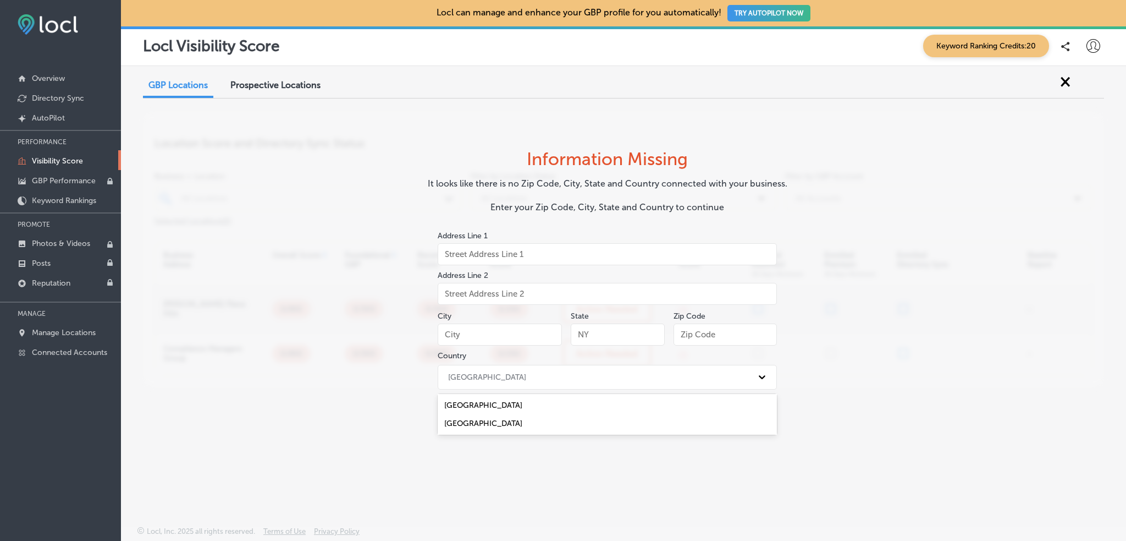
click at [622, 377] on div "United States" at bounding box center [598, 377] width 310 height 18
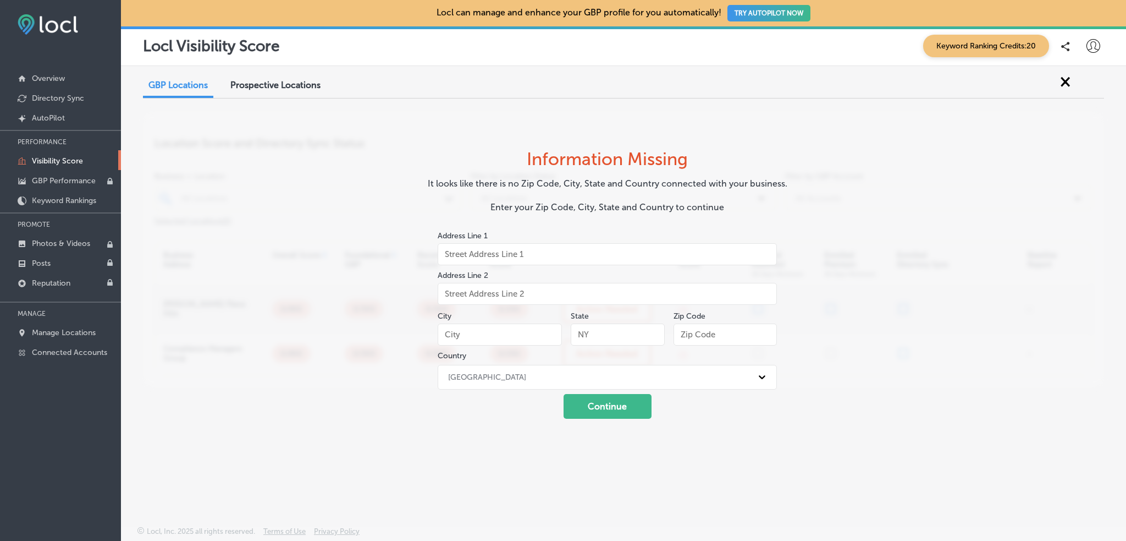
click at [299, 288] on div "GBP Locations Prospective Locations Location Score and Directory Sync Status Bu…" at bounding box center [623, 270] width 1005 height 408
click at [251, 82] on span "Prospective Locations" at bounding box center [275, 85] width 90 height 10
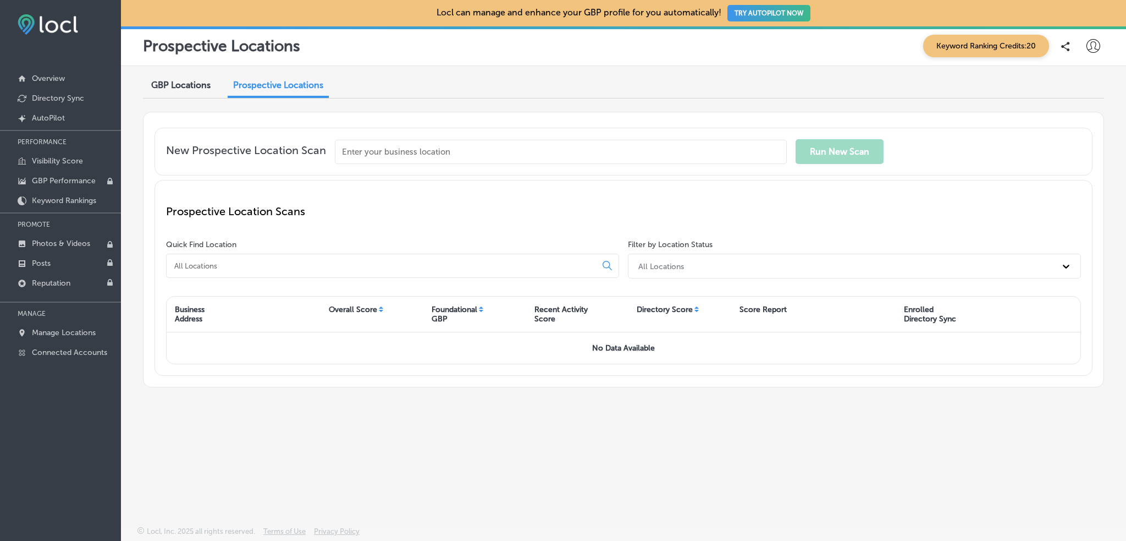
click at [390, 155] on input "text" at bounding box center [561, 152] width 452 height 24
click at [427, 155] on input "london" at bounding box center [561, 152] width 452 height 24
type input "london"
click at [383, 198] on div "Prospective Location Scans" at bounding box center [623, 211] width 915 height 40
